Goal: Information Seeking & Learning: Learn about a topic

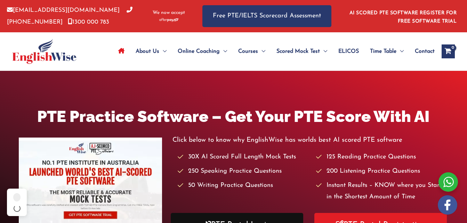
click at [244, 213] on link "PTE Portal Login" at bounding box center [237, 225] width 132 height 24
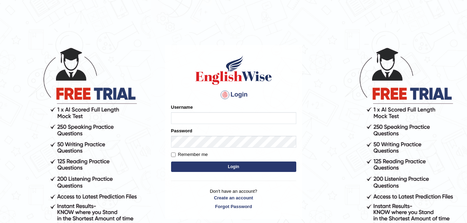
type input "dngwenya"
click at [270, 168] on button "Login" at bounding box center [233, 167] width 125 height 10
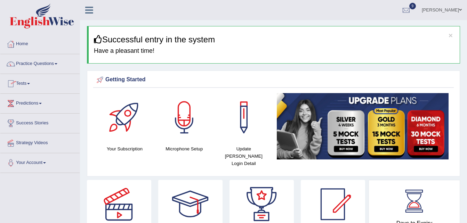
click at [30, 83] on span at bounding box center [28, 83] width 3 height 1
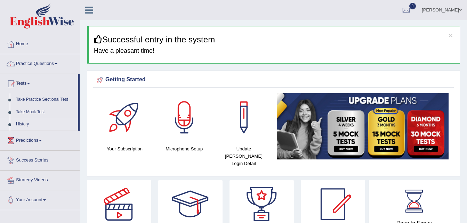
click at [22, 124] on link "History" at bounding box center [45, 124] width 65 height 13
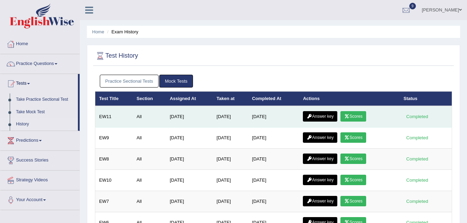
click at [327, 114] on link "Answer key" at bounding box center [320, 116] width 34 height 10
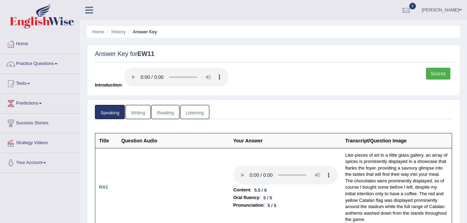
click at [196, 112] on link "Listening" at bounding box center [194, 112] width 29 height 14
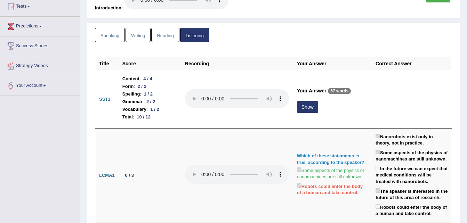
scroll to position [79, 0]
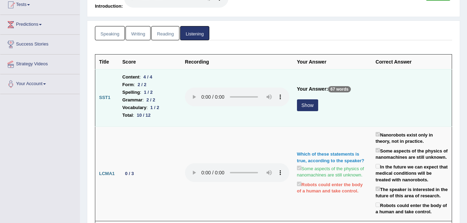
click at [307, 103] on button "Show" at bounding box center [307, 105] width 21 height 12
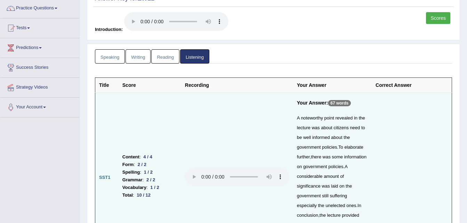
scroll to position [0, 0]
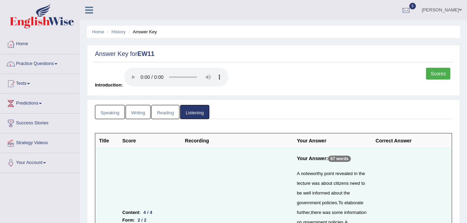
click at [109, 110] on link "Speaking" at bounding box center [110, 112] width 30 height 14
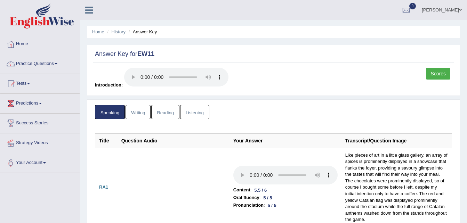
click at [197, 112] on link "Listening" at bounding box center [194, 112] width 29 height 14
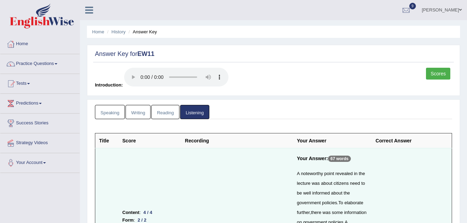
click at [165, 110] on link "Reading" at bounding box center [165, 112] width 28 height 14
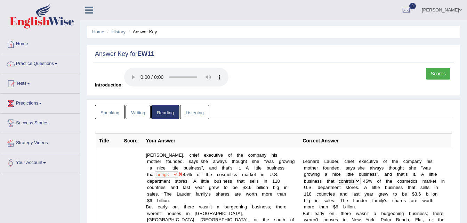
click at [58, 62] on link "Practice Questions" at bounding box center [39, 62] width 79 height 17
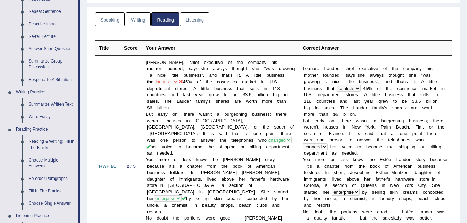
scroll to position [97, 0]
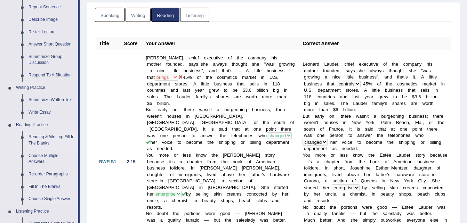
click at [45, 139] on link "Reading & Writing: Fill In The Blanks" at bounding box center [51, 140] width 52 height 18
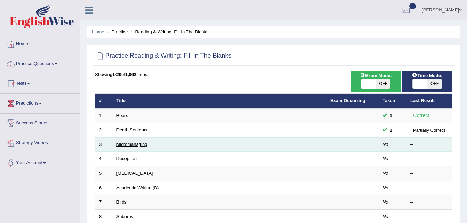
click at [127, 143] on link "Micromanaging" at bounding box center [131, 144] width 31 height 5
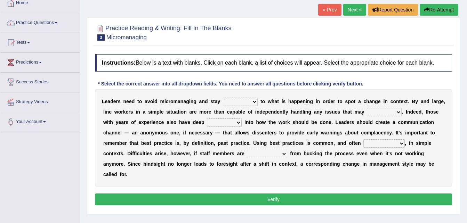
scroll to position [42, 0]
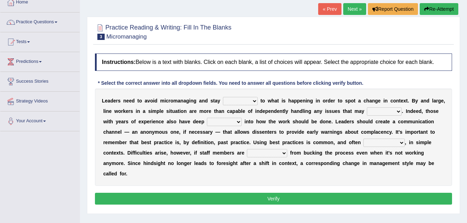
click at [245, 102] on select "complied connected precise concise" at bounding box center [240, 101] width 35 height 8
select select "connected"
click at [223, 97] on select "complied connected precise concise" at bounding box center [240, 101] width 35 height 8
click at [373, 111] on select "apprise rise encounter arise" at bounding box center [383, 111] width 35 height 8
select select "arise"
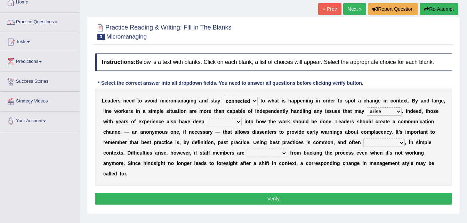
click at [366, 107] on select "apprise rise encounter arise" at bounding box center [383, 111] width 35 height 8
click at [207, 123] on select "incursion insight indignity indication" at bounding box center [224, 122] width 35 height 8
select select "insight"
click at [207, 118] on select "incursion insight indignity indication" at bounding box center [224, 122] width 35 height 8
click at [363, 143] on select "inappropriate apprehensive appropriate forbidden" at bounding box center [383, 143] width 41 height 8
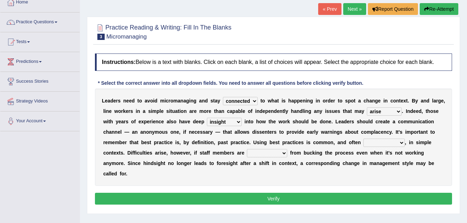
select select "appropriate"
click at [363, 139] on select "inappropriate apprehensive appropriate forbidden" at bounding box center [383, 143] width 41 height 8
click at [247, 154] on select "disarranged disinclined discouraged disintegrated" at bounding box center [267, 153] width 40 height 8
select select "disinclined"
click at [247, 149] on select "disarranged disinclined discouraged disintegrated" at bounding box center [267, 153] width 40 height 8
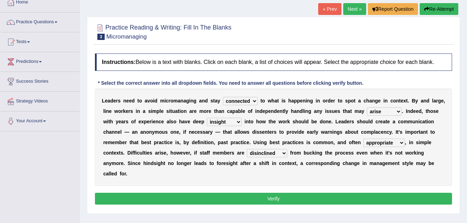
click at [302, 193] on button "Verify" at bounding box center [273, 199] width 357 height 12
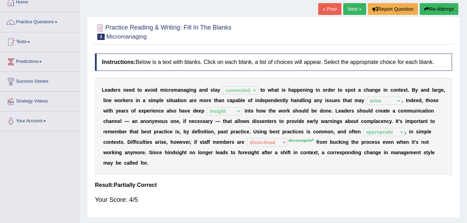
click at [359, 8] on link "Next »" at bounding box center [354, 9] width 23 height 12
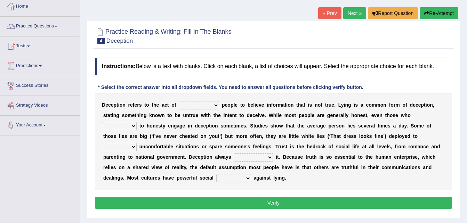
scroll to position [42, 0]
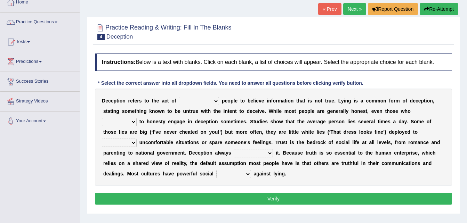
click at [209, 100] on select "discouraging forbidding detecting encouraging" at bounding box center [199, 101] width 40 height 8
select select "encouraging"
click at [179, 97] on select "discouraging forbidding detecting encouraging" at bounding box center [199, 101] width 40 height 8
click at [137, 118] on select "describe prescribe inscribe subscribe" at bounding box center [119, 122] width 35 height 8
select select "describe"
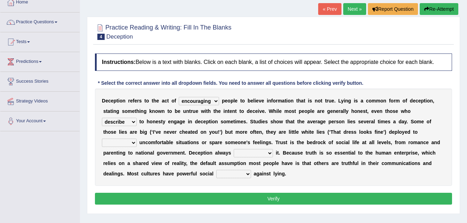
click at [137, 118] on select "describe prescribe inscribe subscribe" at bounding box center [119, 122] width 35 height 8
click at [137, 139] on select "contest illuminate disguise avoid" at bounding box center [119, 143] width 35 height 8
select select "avoid"
click at [137, 139] on select "contest illuminate disguise avoid" at bounding box center [119, 143] width 35 height 8
click at [233, 154] on select "undermines underscores undertakes underwrites" at bounding box center [252, 153] width 39 height 8
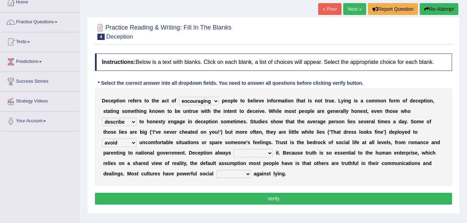
select select "undermines"
click at [233, 149] on select "undermines underscores undertakes underwrites" at bounding box center [252, 153] width 39 height 8
click at [251, 170] on select "ejections sanctions fractions inductions" at bounding box center [233, 174] width 35 height 8
select select "sanctions"
click at [251, 170] on select "ejections sanctions fractions inductions" at bounding box center [233, 174] width 35 height 8
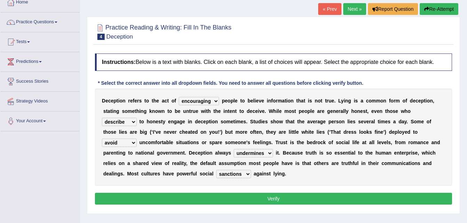
click at [318, 193] on button "Verify" at bounding box center [273, 199] width 357 height 12
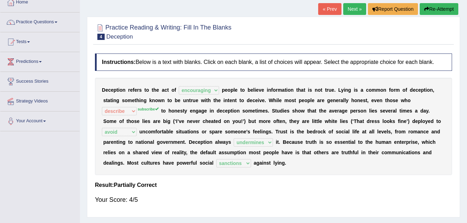
click at [356, 11] on link "Next »" at bounding box center [354, 9] width 23 height 12
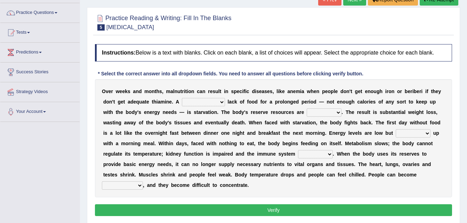
scroll to position [56, 0]
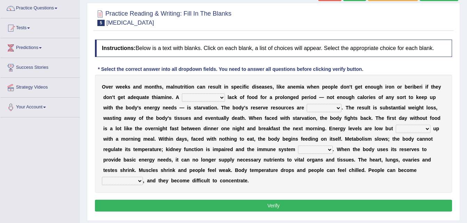
click at [194, 98] on select "severe distinguishing proper distinctive" at bounding box center [203, 97] width 43 height 8
select select "severe"
click at [182, 93] on select "severe distinguishing proper distinctive" at bounding box center [203, 97] width 43 height 8
click at [306, 109] on select "obsoleted depleted pelleted deleted" at bounding box center [323, 108] width 35 height 8
select select "depleted"
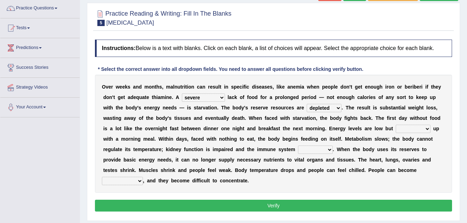
click at [306, 104] on select "obsoleted depleted pelleted deleted" at bounding box center [323, 108] width 35 height 8
click at [395, 127] on select "feed come chill pick" at bounding box center [412, 129] width 35 height 8
select select "come"
click at [395, 125] on select "feed come chill pick" at bounding box center [412, 129] width 35 height 8
click at [298, 148] on select "deepens deafens weakens surpasses" at bounding box center [315, 150] width 35 height 8
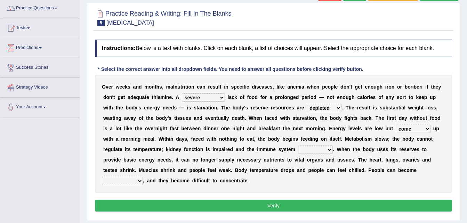
select select "weakens"
click at [298, 146] on select "deepens deafens weakens surpasses" at bounding box center [315, 150] width 35 height 8
click at [144, 178] on b "," at bounding box center [143, 181] width 1 height 6
click at [143, 177] on select "irritable commutable indisputable transportable" at bounding box center [122, 181] width 41 height 8
select select "irritable"
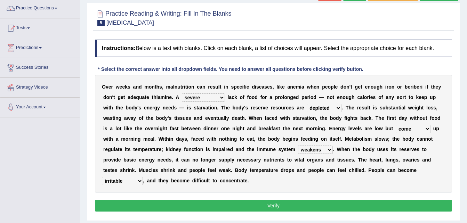
click at [143, 177] on select "irritable commutable indisputable transportable" at bounding box center [122, 181] width 41 height 8
click at [268, 200] on button "Verify" at bounding box center [273, 206] width 357 height 12
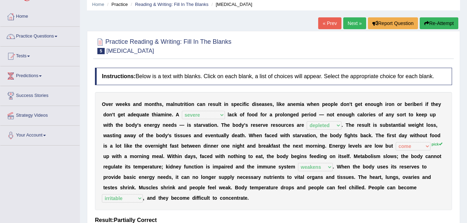
scroll to position [28, 0]
click at [459, 195] on div "Practice Reading & Writing: Fill In The Blanks 5 Starvation Instructions: Below…" at bounding box center [273, 142] width 373 height 222
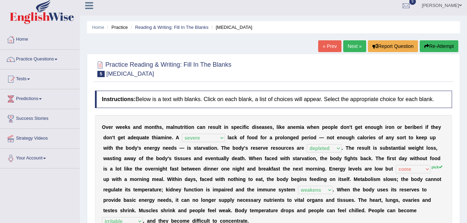
scroll to position [0, 0]
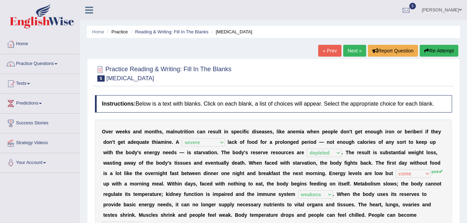
click at [357, 49] on link "Next »" at bounding box center [354, 51] width 23 height 12
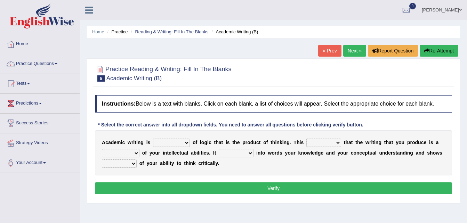
click at [183, 142] on select "expectation entitlement expression exchange" at bounding box center [171, 143] width 37 height 8
click at [295, 126] on div "* Select the correct answer into all dropdown fields. You need to answer all qu…" at bounding box center [230, 124] width 271 height 7
click at [182, 143] on select "expectation entitlement expression exchange" at bounding box center [171, 143] width 37 height 8
select select "expression"
click at [153, 139] on select "expectation entitlement expression exchange" at bounding box center [171, 143] width 37 height 8
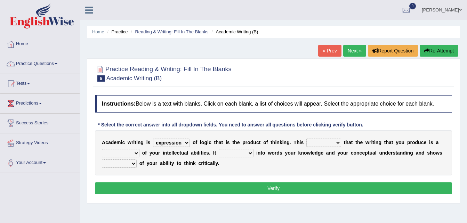
click at [326, 142] on select "means questions stipulates answers" at bounding box center [323, 143] width 35 height 8
select select "means"
click at [306, 139] on select "means questions stipulates answers" at bounding box center [323, 143] width 35 height 8
click at [133, 154] on select "redundancy mission credit reflection" at bounding box center [121, 153] width 38 height 8
select select "reflection"
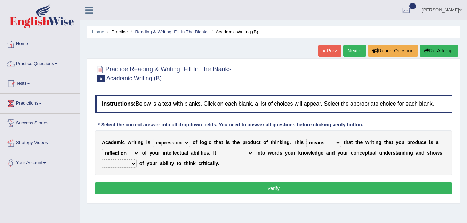
click at [102, 149] on select "redundancy mission credit reflection" at bounding box center [121, 153] width 38 height 8
click at [243, 154] on select "enriches shows allows puts" at bounding box center [236, 153] width 35 height 8
select select "puts"
click at [219, 149] on select "enriches shows allows puts" at bounding box center [236, 153] width 35 height 8
click at [132, 164] on select "hassle excuse capacity evidence" at bounding box center [119, 163] width 35 height 8
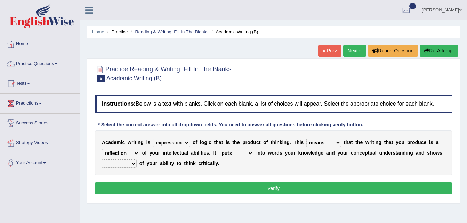
select select "capacity"
click at [102, 159] on select "hassle excuse capacity evidence" at bounding box center [119, 163] width 35 height 8
click at [181, 141] on select "expectation entitlement expression exchange" at bounding box center [171, 143] width 37 height 8
click at [217, 176] on div "Instructions: Below is a text with blanks. Click on each blank, a list of choic…" at bounding box center [273, 146] width 360 height 108
click at [294, 184] on button "Verify" at bounding box center [273, 188] width 357 height 12
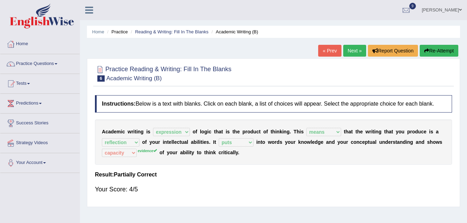
click at [352, 51] on link "Next »" at bounding box center [354, 51] width 23 height 12
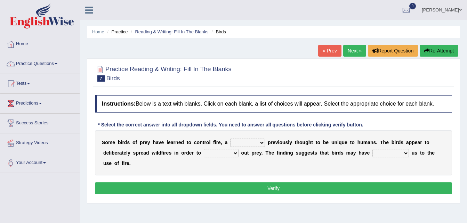
click at [254, 143] on select "question profile tale skill" at bounding box center [247, 143] width 35 height 8
click at [253, 143] on select "question profile tale skill" at bounding box center [247, 143] width 35 height 8
select select "skill"
click at [230, 139] on select "question profile tale skill" at bounding box center [247, 143] width 35 height 8
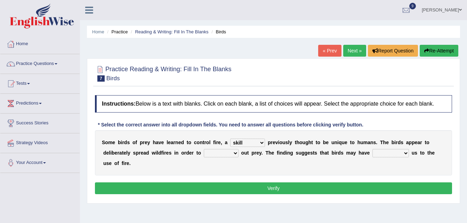
click at [238, 153] on b at bounding box center [239, 153] width 3 height 6
click at [204, 152] on select "prevent limit span flush" at bounding box center [221, 153] width 35 height 8
click at [372, 154] on select "prophesied beaten transmitted forced" at bounding box center [390, 153] width 36 height 8
select select "forced"
click at [372, 149] on select "prophesied beaten transmitted forced" at bounding box center [390, 153] width 36 height 8
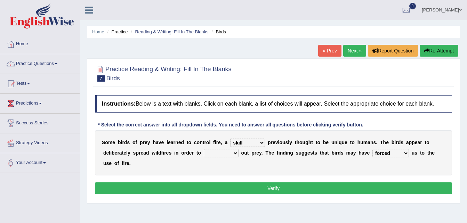
click at [204, 153] on select "prevent limit span flush" at bounding box center [221, 153] width 35 height 8
select select "prevent"
click at [204, 149] on select "prevent limit span flush" at bounding box center [221, 153] width 35 height 8
click at [231, 182] on button "Verify" at bounding box center [273, 188] width 357 height 12
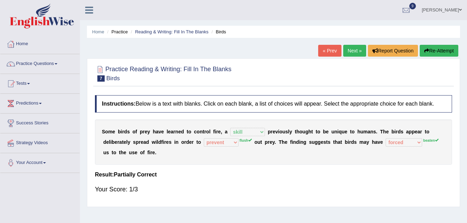
click at [428, 47] on button "Re-Attempt" at bounding box center [438, 51] width 39 height 12
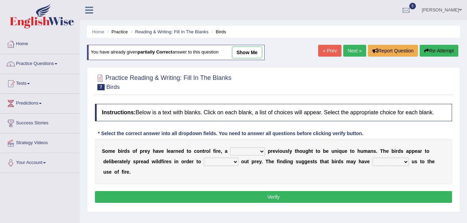
click at [252, 151] on select "question profile tale skill" at bounding box center [247, 151] width 35 height 8
select select "skill"
click at [230, 147] on select "question profile tale skill" at bounding box center [247, 151] width 35 height 8
click at [204, 160] on select "prevent limit span flush" at bounding box center [221, 162] width 35 height 8
select select "flush"
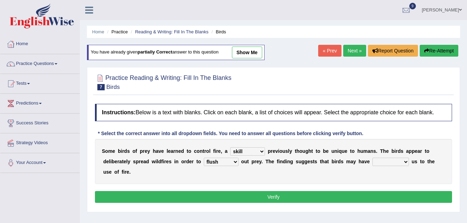
click at [204, 158] on select "prevent limit span flush" at bounding box center [221, 162] width 35 height 8
click at [372, 160] on select "prophesied beaten transmitted forced" at bounding box center [390, 162] width 36 height 8
select select "beaten"
click at [372, 158] on select "prophesied beaten transmitted forced" at bounding box center [390, 162] width 36 height 8
click at [313, 191] on button "Verify" at bounding box center [273, 197] width 357 height 12
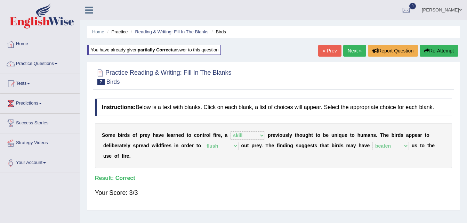
click at [356, 54] on link "Next »" at bounding box center [354, 51] width 23 height 12
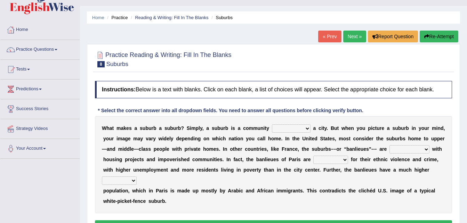
scroll to position [28, 0]
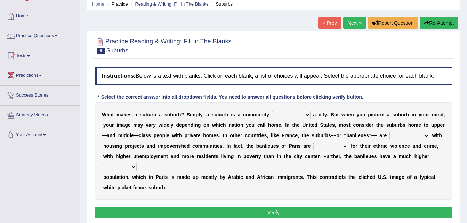
click at [292, 115] on select "lying locating situating surrounding" at bounding box center [291, 115] width 39 height 8
select select "surrounding"
click at [272, 111] on select "lying locating situating surrounding" at bounding box center [291, 115] width 39 height 8
click at [389, 137] on select "antonymous antibiotic synonymous synthetic" at bounding box center [409, 136] width 40 height 8
select select "synonymous"
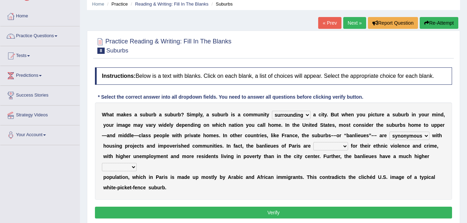
click at [389, 132] on select "antonymous antibiotic synonymous synthetic" at bounding box center [409, 136] width 40 height 8
click at [313, 147] on select "clamorous sensitive famous notorious" at bounding box center [330, 146] width 35 height 8
select select "famous"
click at [313, 142] on select "clamorous sensitive famous notorious" at bounding box center [330, 146] width 35 height 8
click at [137, 163] on select "local young immigrant senior" at bounding box center [119, 167] width 35 height 8
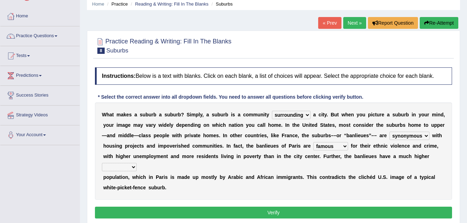
select select "immigrant"
click at [137, 163] on select "local young immigrant senior" at bounding box center [119, 167] width 35 height 8
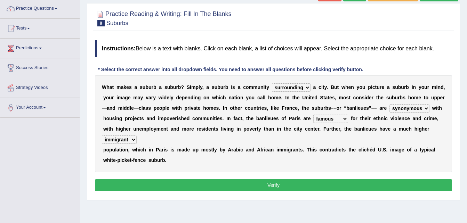
scroll to position [56, 0]
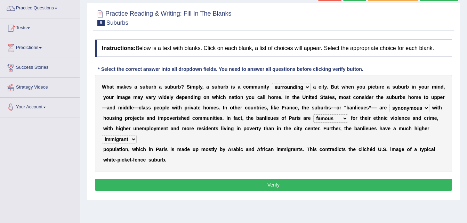
click at [293, 85] on select "lying locating situating surrounding" at bounding box center [291, 87] width 39 height 8
click at [329, 145] on div "W h a t m a k e s a s u b u r b a s u b u r b ? S i m p l y , a s u b u r b i s…" at bounding box center [273, 123] width 357 height 97
click at [353, 179] on button "Verify" at bounding box center [273, 185] width 357 height 12
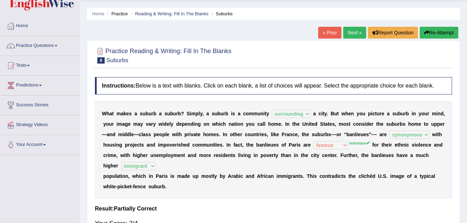
scroll to position [14, 0]
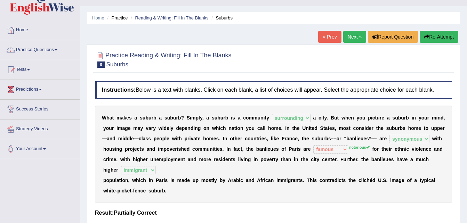
click at [428, 35] on button "Re-Attempt" at bounding box center [438, 37] width 39 height 12
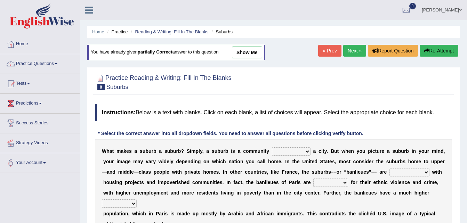
scroll to position [14, 0]
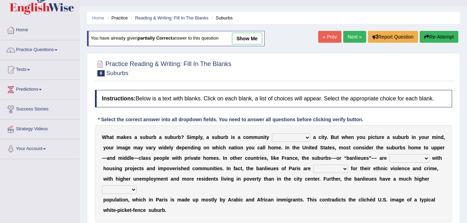
click at [293, 137] on select "lying locating situating surrounding" at bounding box center [291, 137] width 39 height 8
select select "surrounding"
click at [272, 133] on select "lying locating situating surrounding" at bounding box center [291, 137] width 39 height 8
click at [389, 160] on select "antonymous antibiotic synonymous synthetic" at bounding box center [409, 158] width 40 height 8
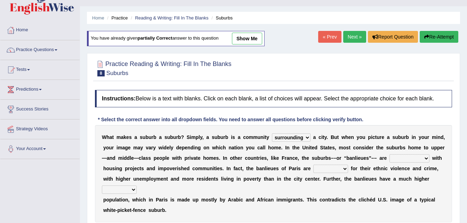
select select "synonymous"
click at [389, 154] on select "antonymous antibiotic synonymous synthetic" at bounding box center [409, 158] width 40 height 8
click at [313, 171] on select "clamorous sensitive famous notorious" at bounding box center [330, 169] width 35 height 8
select select "notorious"
click at [313, 165] on select "clamorous sensitive famous notorious" at bounding box center [330, 169] width 35 height 8
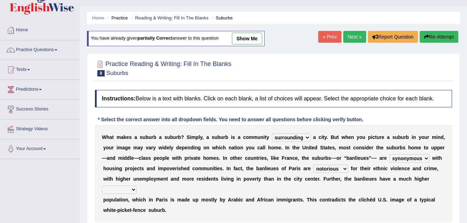
click at [137, 186] on select "local young immigrant senior" at bounding box center [119, 190] width 35 height 8
select select "immigrant"
click at [137, 186] on select "local young immigrant senior" at bounding box center [119, 190] width 35 height 8
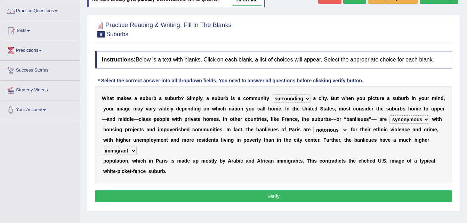
scroll to position [56, 0]
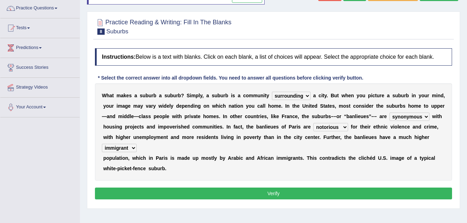
click at [331, 188] on button "Verify" at bounding box center [273, 194] width 357 height 12
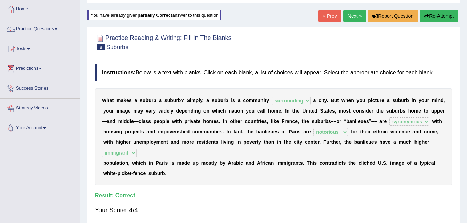
scroll to position [28, 0]
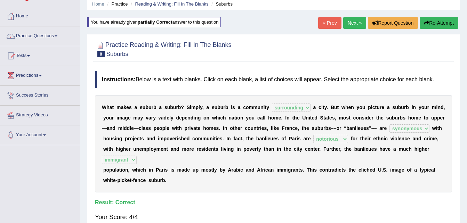
click at [359, 24] on link "Next »" at bounding box center [354, 23] width 23 height 12
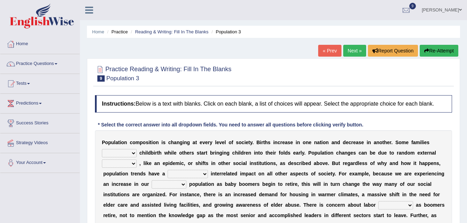
click at [134, 153] on select "demand default deliver delay" at bounding box center [119, 153] width 35 height 8
select select "default"
click at [102, 149] on select "demand default deliver delay" at bounding box center [119, 153] width 35 height 8
click at [133, 163] on select "variations fortune formation forces" at bounding box center [119, 163] width 35 height 8
select select "forces"
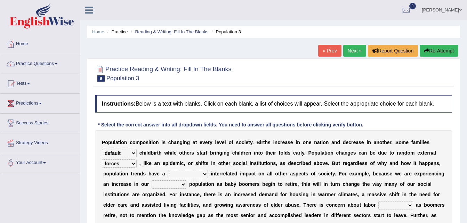
click at [102, 159] on select "variations fortune formation forces" at bounding box center [119, 163] width 35 height 8
click at [197, 172] on select "tremendous tenuous tremulous spontaneous" at bounding box center [187, 174] width 40 height 8
select select "tremendous"
click at [167, 170] on select "tremendous tenuous tremulous spontaneous" at bounding box center [187, 174] width 40 height 8
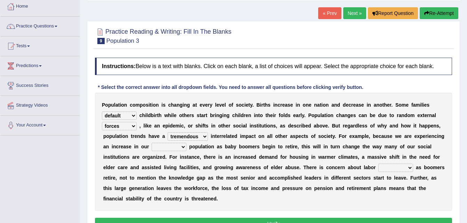
scroll to position [42, 0]
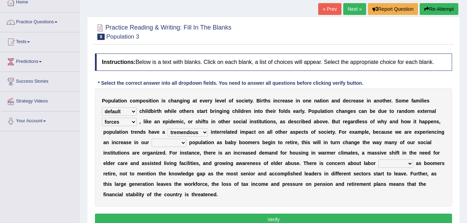
click at [171, 141] on select "tertiary senior junior primary" at bounding box center [168, 143] width 35 height 8
select select "senior"
click at [151, 139] on select "tertiary senior junior primary" at bounding box center [168, 143] width 35 height 8
click at [378, 163] on select "shortcuts shortfalls shortages shorthand" at bounding box center [395, 163] width 35 height 8
select select "shortages"
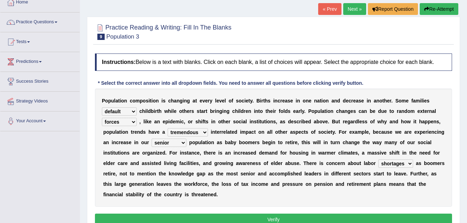
click at [378, 159] on select "shortcuts shortfalls shortages shorthand" at bounding box center [395, 163] width 35 height 8
click at [132, 113] on select "demand default deliver delay" at bounding box center [119, 111] width 35 height 8
select select "delay"
click at [102, 107] on select "demand default deliver delay" at bounding box center [119, 111] width 35 height 8
click at [255, 214] on button "Verify" at bounding box center [273, 220] width 357 height 12
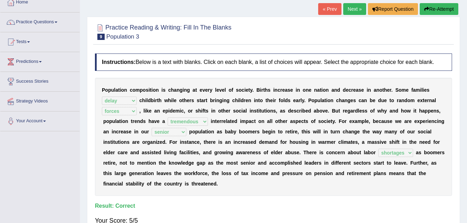
click at [351, 7] on link "Next »" at bounding box center [354, 9] width 23 height 12
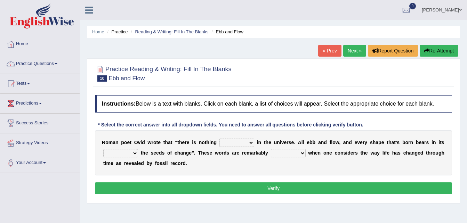
click at [466, 219] on div "Home Practice Reading & Writing: Fill In The Blanks Ebb and Flow « Prev Next » …" at bounding box center [273, 173] width 387 height 347
click at [241, 143] on select "orthodox volatile constant cheap" at bounding box center [236, 143] width 35 height 8
select select "constant"
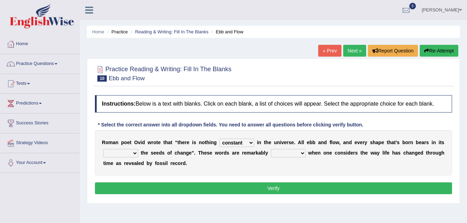
click at [219, 139] on select "orthodox volatile constant cheap" at bounding box center [236, 143] width 35 height 8
click at [135, 152] on select "heart limb womb brain" at bounding box center [120, 153] width 35 height 8
select select "womb"
click at [103, 149] on select "heart limb womb brain" at bounding box center [120, 153] width 35 height 8
click at [290, 152] on select "prevalent detached relevant dominant" at bounding box center [288, 153] width 35 height 8
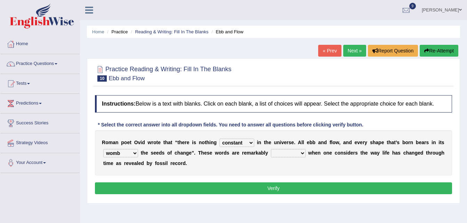
select select "relevant"
click at [271, 149] on select "prevalent detached relevant dominant" at bounding box center [288, 153] width 35 height 8
click at [289, 186] on button "Verify" at bounding box center [273, 188] width 357 height 12
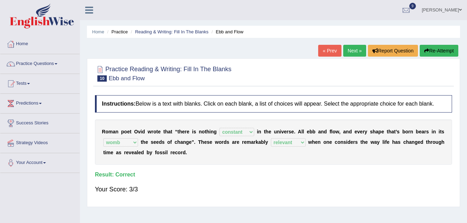
click at [355, 49] on link "Next »" at bounding box center [354, 51] width 23 height 12
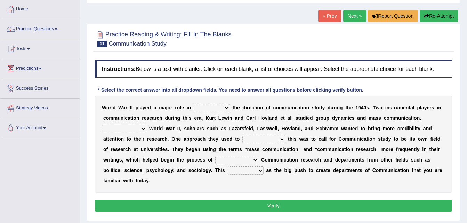
scroll to position [56, 0]
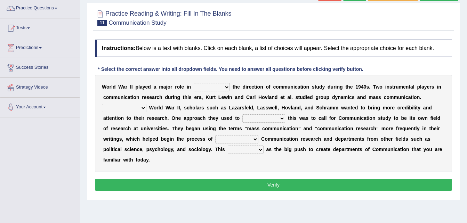
click at [220, 84] on select "shaping sharpening shunning shivering" at bounding box center [211, 87] width 36 height 8
select select "shaping"
click at [193, 83] on select "shaping sharpening shunning shivering" at bounding box center [211, 87] width 36 height 8
click at [146, 104] on select "Being followed To be followed Following Followed" at bounding box center [124, 108] width 44 height 8
select select "Following"
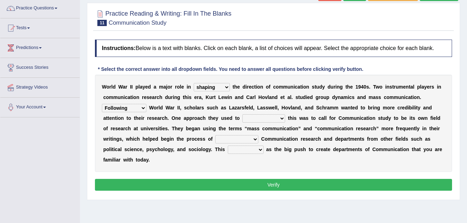
click at [146, 104] on select "Being followed To be followed Following Followed" at bounding box center [124, 108] width 44 height 8
click at [242, 118] on select "accompany accomplish acknowledge accommodate" at bounding box center [263, 118] width 43 height 8
select select "acknowledge"
click at [242, 114] on select "accompany accomplish acknowledge accommodate" at bounding box center [263, 118] width 43 height 8
click at [215, 138] on select "discharging distinguishing disputing displaying" at bounding box center [236, 139] width 43 height 8
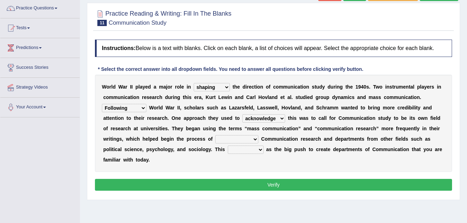
select select "distinguishing"
click at [215, 135] on select "discharging distinguishing disputing displaying" at bounding box center [236, 139] width 43 height 8
click at [228, 150] on select "served considered regarded provided" at bounding box center [246, 150] width 36 height 8
select select "served"
click at [228, 146] on select "served considered regarded provided" at bounding box center [246, 150] width 36 height 8
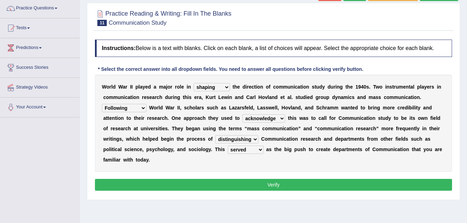
click at [224, 179] on button "Verify" at bounding box center [273, 185] width 357 height 12
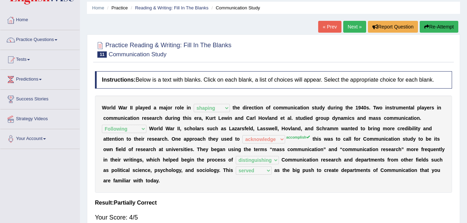
scroll to position [14, 0]
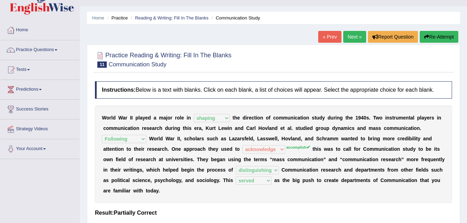
click at [352, 34] on link "Next »" at bounding box center [354, 37] width 23 height 12
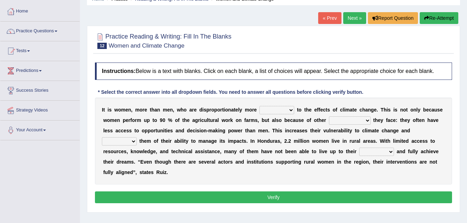
scroll to position [42, 0]
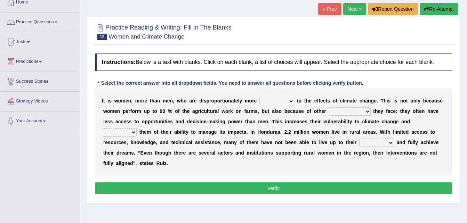
click at [281, 99] on select "defensive beatable vulnerable defective" at bounding box center [276, 101] width 35 height 8
select select "vulnerable"
click at [259, 97] on select "defensive beatable vulnerable defective" at bounding box center [276, 101] width 35 height 8
click at [332, 111] on select "chances challenges awkwardness changes" at bounding box center [350, 111] width 42 height 8
select select "challenges"
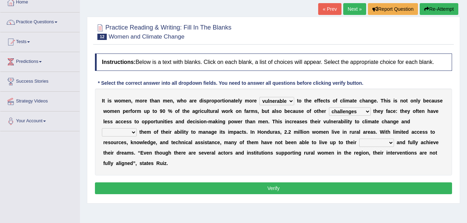
click at [329, 107] on select "chances challenges awkwardness changes" at bounding box center [350, 111] width 42 height 8
click at [137, 128] on select "deprives caprices deposits thrives" at bounding box center [119, 132] width 35 height 8
select select "deprives"
click at [137, 128] on select "deprives caprices deposits thrives" at bounding box center [119, 132] width 35 height 8
click at [359, 142] on select "endurance patience capacities publicity" at bounding box center [376, 143] width 35 height 8
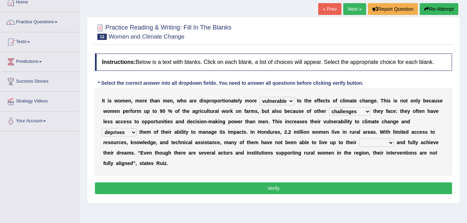
select select "capacities"
click at [359, 139] on select "endurance patience capacities publicity" at bounding box center [376, 143] width 35 height 8
click at [307, 182] on button "Verify" at bounding box center [273, 188] width 357 height 12
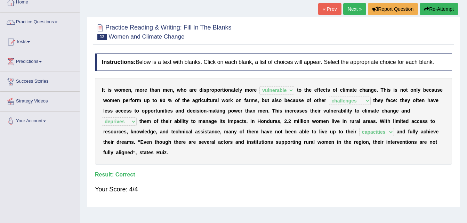
click at [355, 9] on link "Next »" at bounding box center [354, 9] width 23 height 12
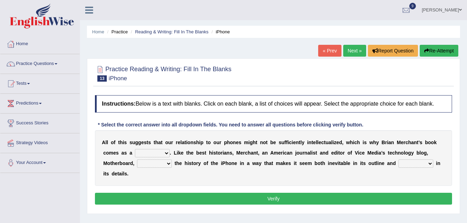
click at [135, 155] on select "privilege relief demotion flash" at bounding box center [152, 153] width 35 height 8
select select "relief"
click at [135, 149] on select "privilege relief demotion flash" at bounding box center [152, 153] width 35 height 8
click at [137, 165] on select "enriches unpacks detours contorts" at bounding box center [154, 163] width 35 height 8
select select "unpacks"
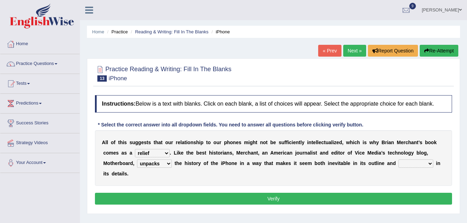
click at [137, 159] on select "enriches unpacks detours contorts" at bounding box center [154, 163] width 35 height 8
click at [433, 163] on b at bounding box center [434, 163] width 3 height 6
click at [398, 163] on select "surprises surprised surprising surprise" at bounding box center [415, 163] width 35 height 8
select select "surprising"
click at [398, 159] on select "surprises surprised surprising surprise" at bounding box center [415, 163] width 35 height 8
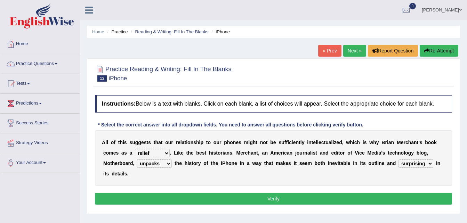
click at [323, 193] on button "Verify" at bounding box center [273, 199] width 357 height 12
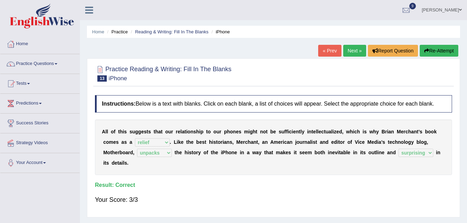
click at [429, 48] on button "Re-Attempt" at bounding box center [438, 51] width 39 height 12
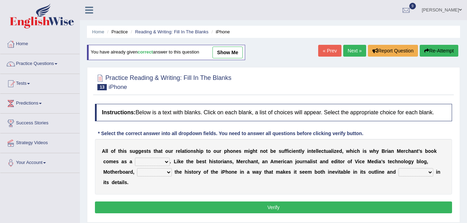
click at [135, 162] on select "privilege relief demotion flash" at bounding box center [152, 162] width 35 height 8
click at [174, 166] on div "A l l o f t h i s s u g g e s t s t h a t o u r r e l a t i o n s h i p t o o u…" at bounding box center [273, 167] width 357 height 56
click at [137, 172] on select "enriches unpacks detours contorts" at bounding box center [154, 172] width 35 height 8
click at [398, 171] on select "surprises surprised surprising surprise" at bounding box center [415, 172] width 35 height 8
click at [348, 50] on link "Next »" at bounding box center [354, 51] width 23 height 12
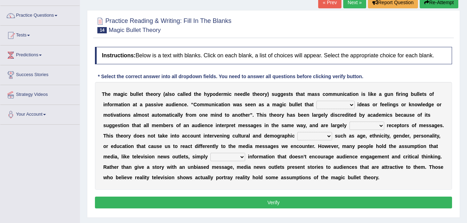
scroll to position [56, 0]
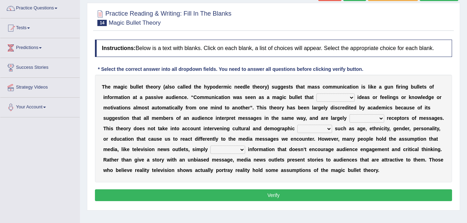
click at [316, 97] on select "transported translated transferred transformed" at bounding box center [335, 97] width 38 height 8
select select "transformed"
click at [316, 93] on select "transported translated transferred transformed" at bounding box center [335, 97] width 38 height 8
click at [316, 97] on select "transported translated transferred transformed" at bounding box center [335, 97] width 38 height 8
click at [248, 124] on div "T h e m a g i c b u l l e t t h e o r y ( a l s o c a l l e d t h e h y p o d e…" at bounding box center [273, 129] width 357 height 108
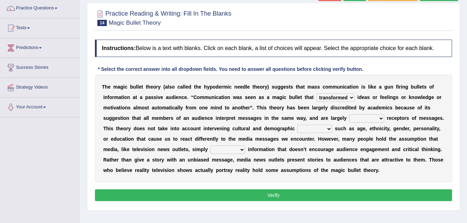
click at [349, 117] on select "negative active positive passive" at bounding box center [366, 118] width 35 height 8
select select "passive"
click at [349, 114] on select "negative active positive passive" at bounding box center [366, 118] width 35 height 8
click at [297, 129] on select "variables varies varieties variations" at bounding box center [314, 129] width 35 height 8
select select "variables"
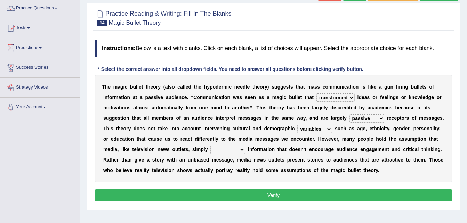
click at [297, 125] on select "variables varies varieties variations" at bounding box center [314, 129] width 35 height 8
click at [245, 146] on select "respond resume release request" at bounding box center [227, 150] width 35 height 8
select select "release"
click at [245, 146] on select "respond resume release request" at bounding box center [227, 150] width 35 height 8
click at [286, 194] on button "Verify" at bounding box center [273, 195] width 357 height 12
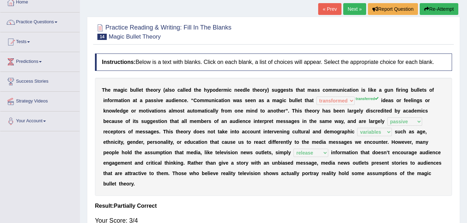
scroll to position [0, 0]
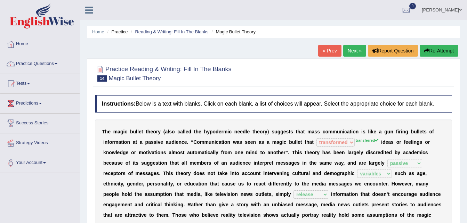
click at [459, 10] on span at bounding box center [460, 10] width 3 height 5
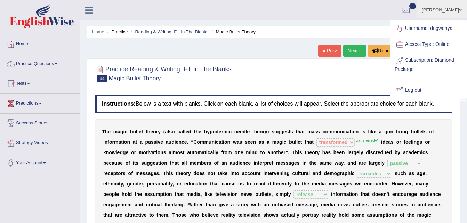
click at [413, 90] on link "Log out" at bounding box center [428, 90] width 75 height 16
